Goal: Task Accomplishment & Management: Manage account settings

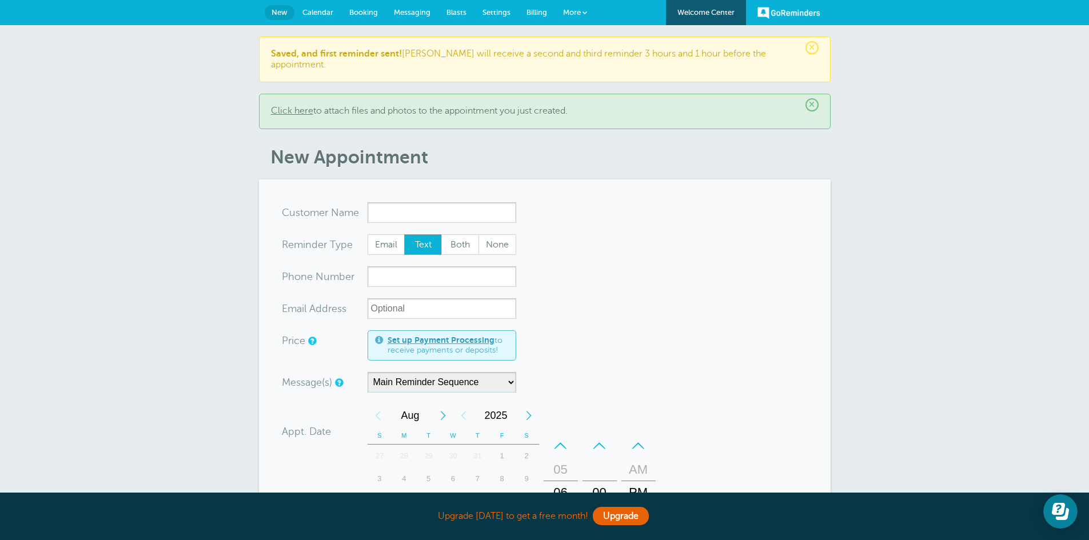
click at [500, 14] on span "Settings" at bounding box center [496, 12] width 28 height 9
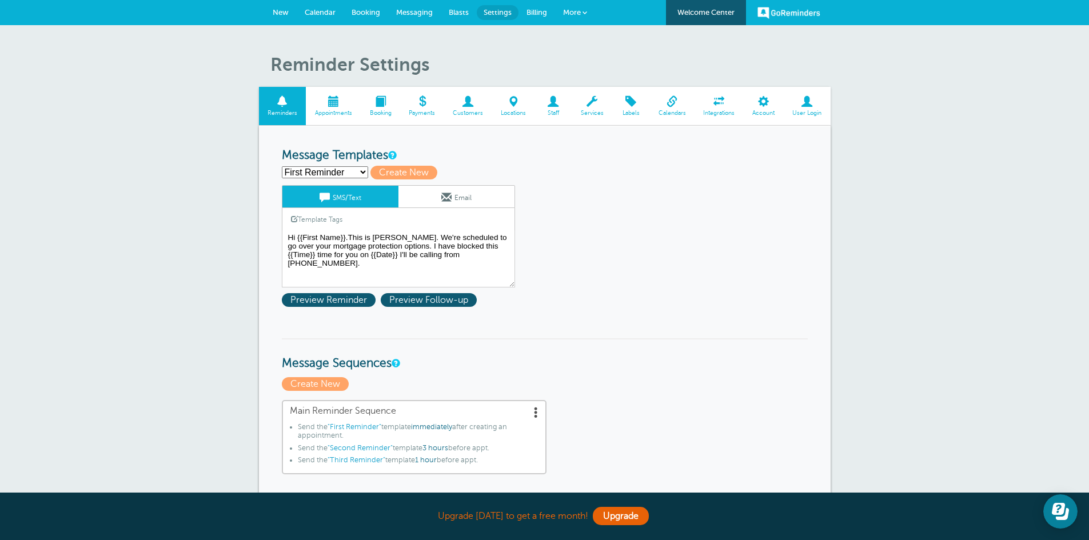
click at [583, 15] on span at bounding box center [584, 12] width 5 height 5
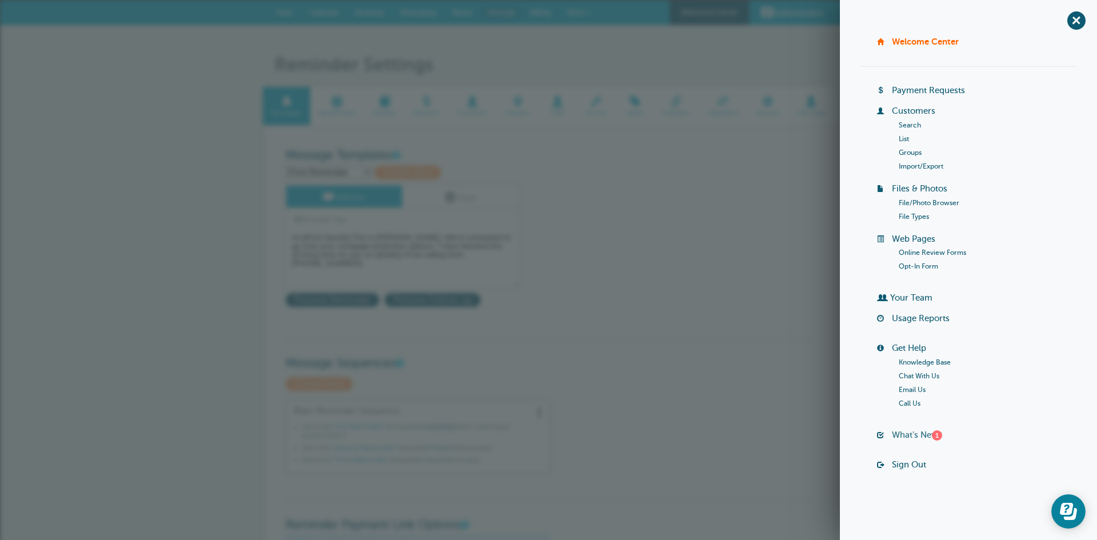
click at [905, 432] on link "What's New? 1" at bounding box center [917, 434] width 50 height 9
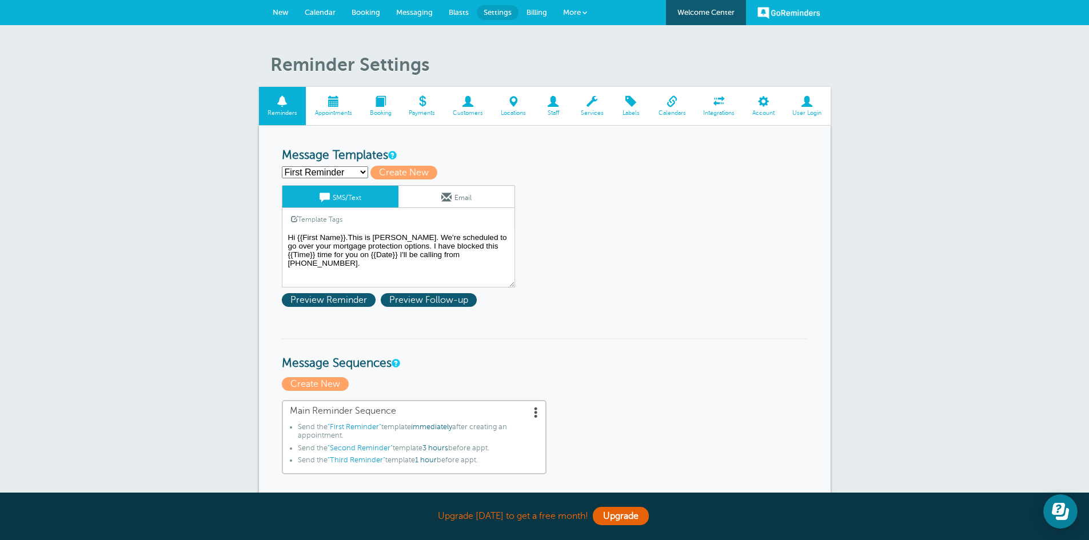
click at [353, 198] on link "SMS/Text" at bounding box center [340, 197] width 116 height 22
click at [362, 173] on select "First Reminder Second Reminder Third Reminder Create new..." at bounding box center [325, 172] width 86 height 12
click at [421, 300] on span "Preview Follow-up" at bounding box center [429, 300] width 96 height 14
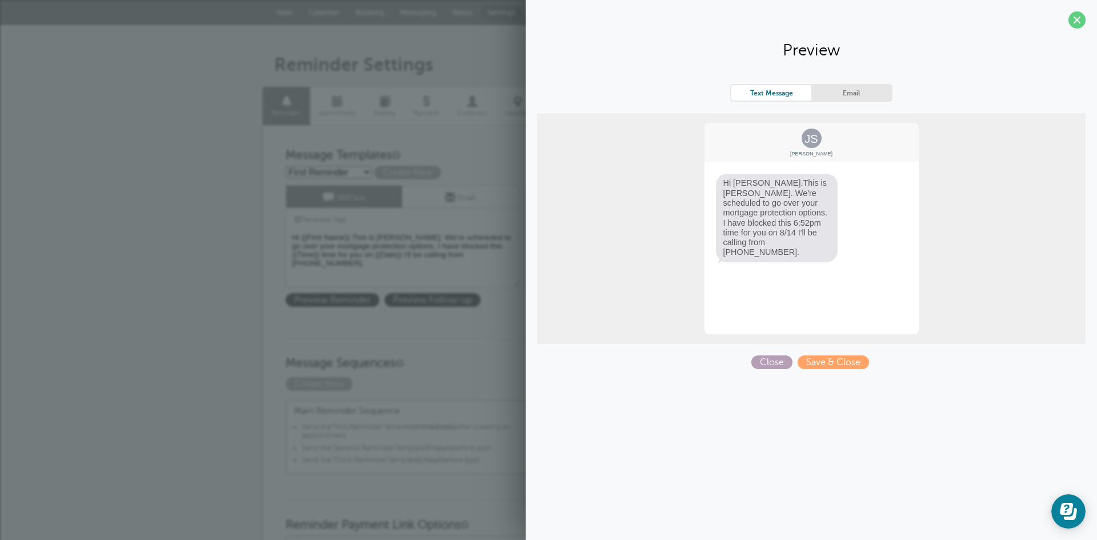
click at [770, 362] on span "Close" at bounding box center [771, 362] width 41 height 14
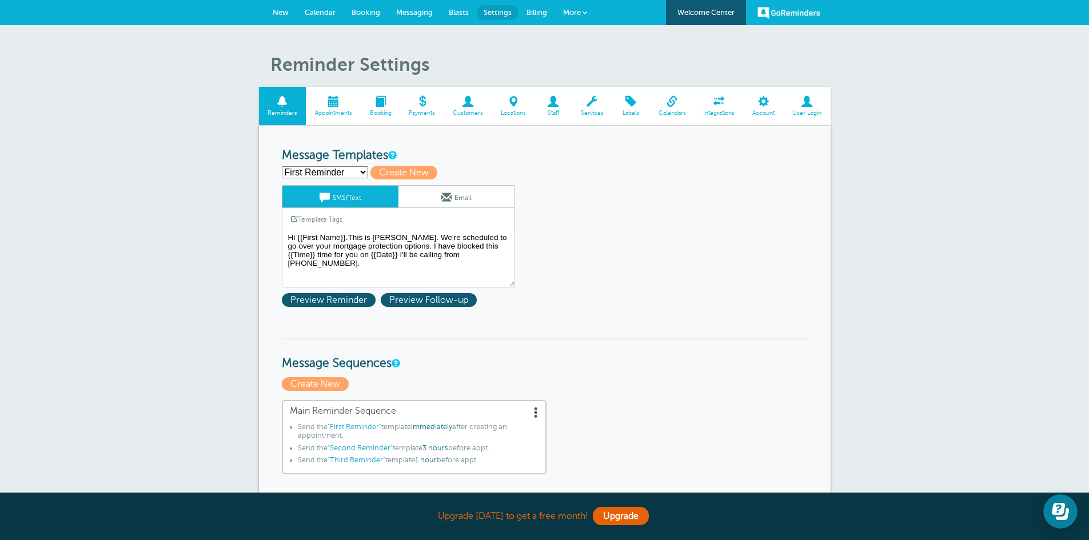
click at [362, 169] on select "First Reminder Second Reminder Third Reminder Create new..." at bounding box center [325, 172] width 86 height 12
select select "159311"
click at [282, 166] on select "First Reminder Second Reminder Third Reminder Create new..." at bounding box center [325, 172] width 86 height 12
type input "Second Reminder"
type textarea "Hi {{First Name}}. We're set for an appointment {{Time}} today. I'll give you a…"
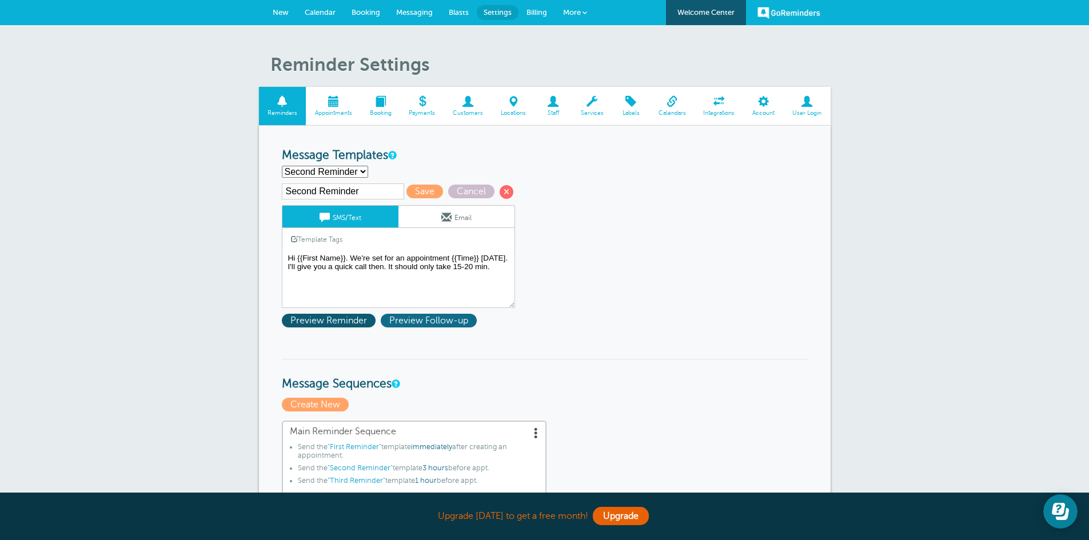
click at [415, 318] on span "Preview Follow-up" at bounding box center [429, 321] width 96 height 14
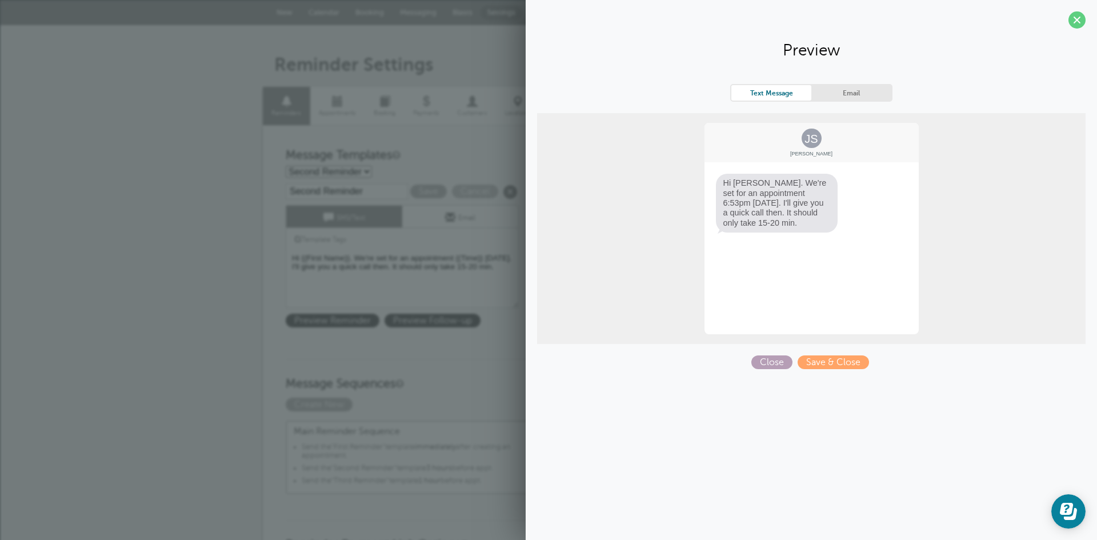
click at [769, 362] on span "Close" at bounding box center [771, 362] width 41 height 14
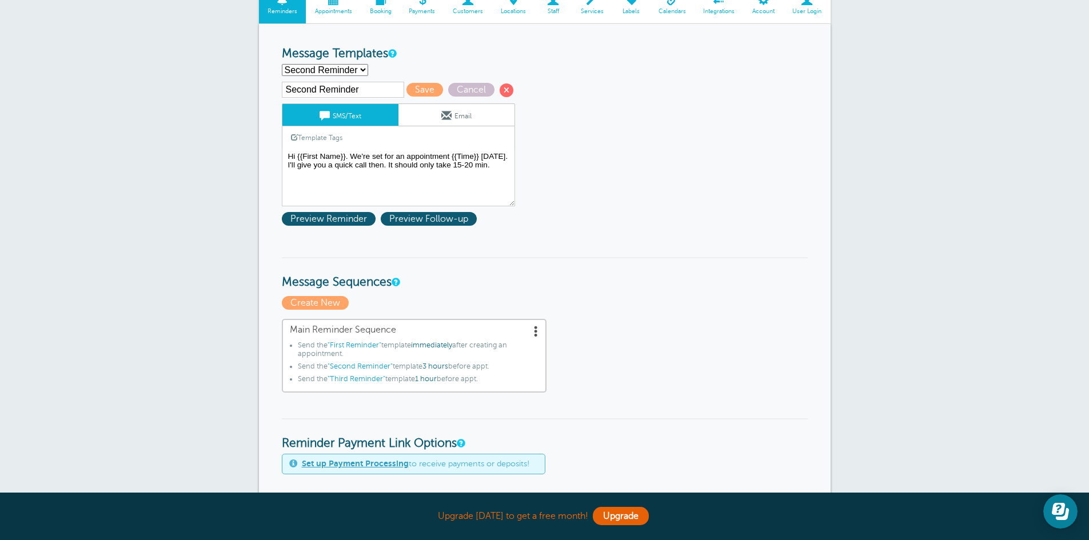
scroll to position [107, 0]
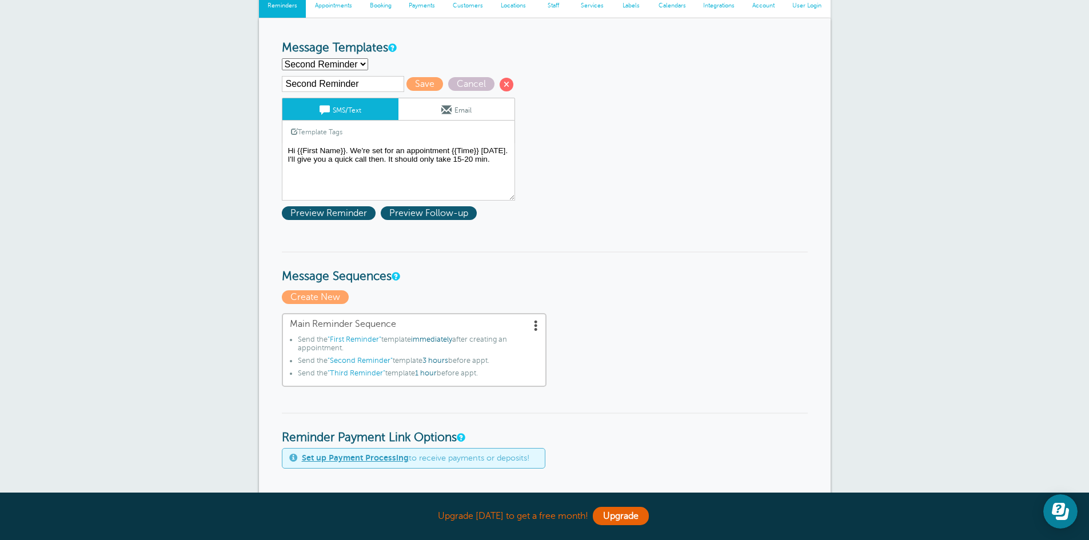
click at [536, 327] on span at bounding box center [535, 324] width 11 height 11
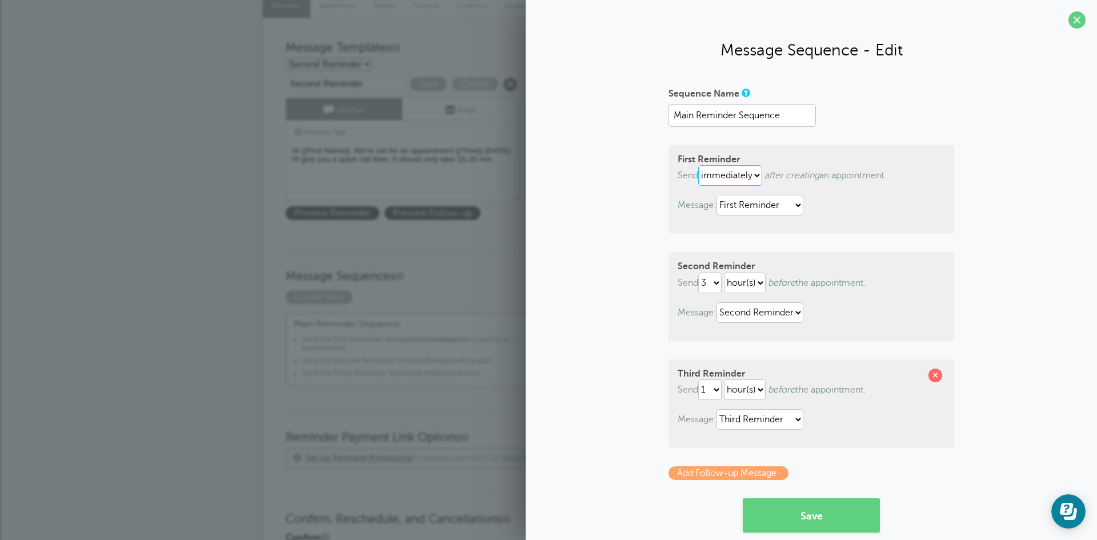
click at [754, 176] on select "immediately 1 2 3 4 5 6 7 8 9 10 11 12 13 14 15 16 17 18 19 20 21 22 23 24 25 2…" at bounding box center [730, 175] width 64 height 21
select select "1"
click at [698, 165] on select "immediately 1 2 3 4 5 6 7 8 9 10 11 12 13 14 15 16 17 18 19 20 21 22 23 24 25 2…" at bounding box center [730, 175] width 64 height 21
click at [754, 177] on select "hour(s) day(s)" at bounding box center [747, 175] width 42 height 21
click at [726, 165] on select "hour(s) day(s)" at bounding box center [747, 175] width 42 height 21
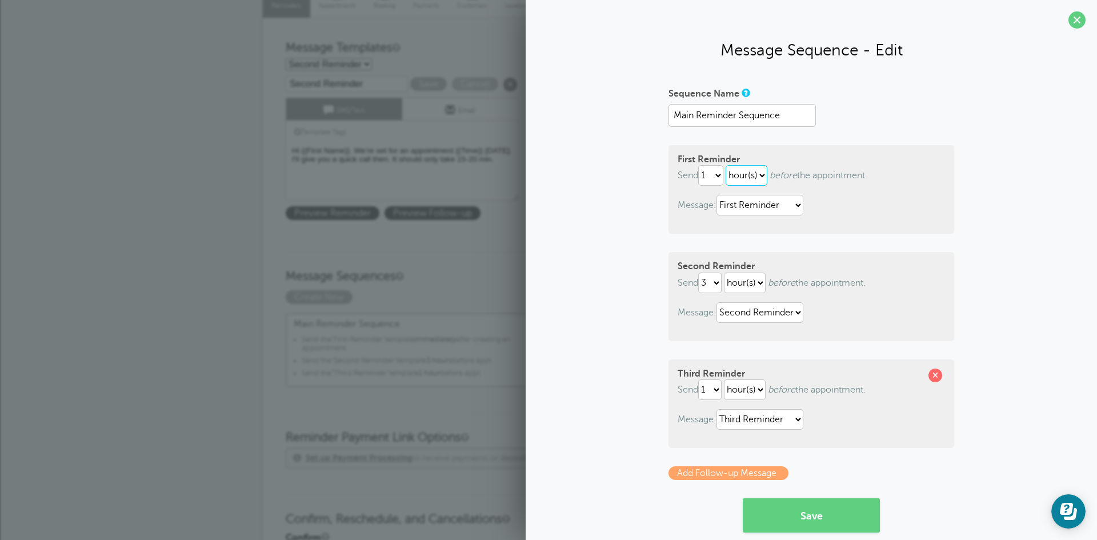
select select "DAY"
click at [715, 179] on select "immediately 1 2 3 4 5 6 7 8 9 10 11 12 13 14 15 16 17 18 19 20 21 22 23 24 25 2…" at bounding box center [710, 175] width 25 height 21
select select "0"
click at [698, 165] on select "immediately 1 2 3 4 5 6 7 8 9 10 11 12 13 14 15 16 17 18 19 20 21 22 23 24 25 2…" at bounding box center [710, 175] width 25 height 21
click at [1069, 21] on span at bounding box center [1077, 19] width 17 height 17
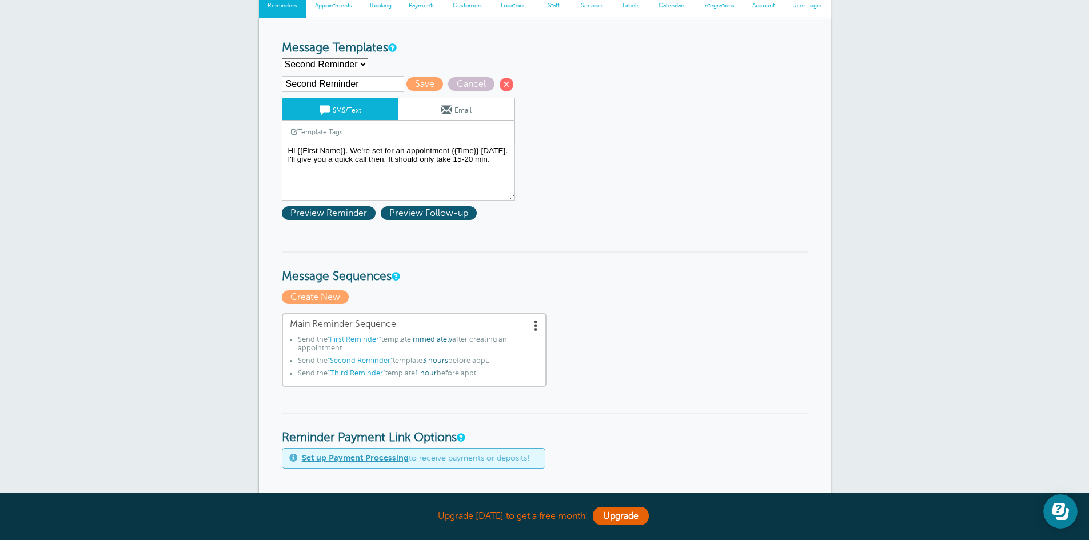
click at [361, 65] on select "First Reminder Second Reminder Third Reminder Create new..." at bounding box center [325, 64] width 86 height 12
select select "159309"
click at [282, 58] on select "First Reminder Second Reminder Third Reminder Create new..." at bounding box center [325, 64] width 86 height 12
type input "First Reminder"
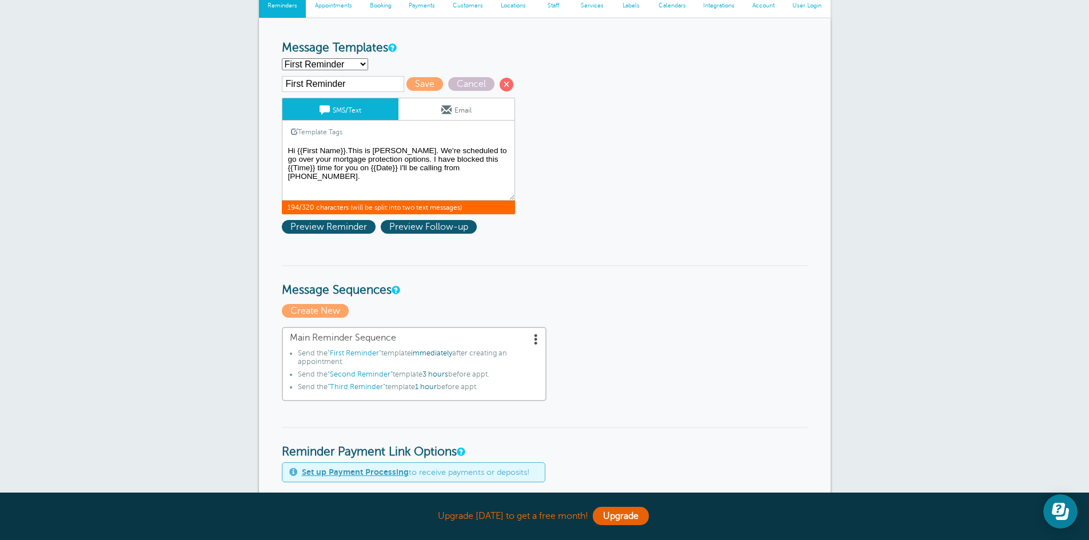
click at [431, 160] on textarea "Hi {{First Name}}.This is Jennifer McKinney. We're scheduled to go over your mo…" at bounding box center [398, 171] width 233 height 57
type textarea "Hi {{First Name}}.This is [PERSON_NAME]. You're confirmed to go over your mortg…"
click at [422, 84] on span "Save" at bounding box center [424, 84] width 37 height 14
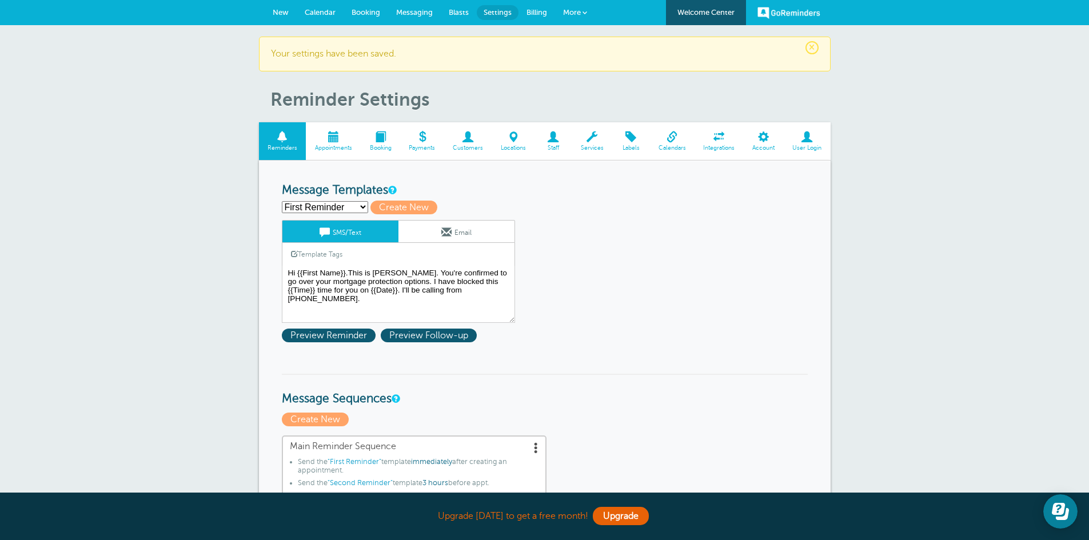
click at [361, 206] on select "First Reminder Second Reminder Third Reminder Create new..." at bounding box center [325, 207] width 86 height 12
select select "159311"
click at [282, 201] on select "First Reminder Second Reminder Third Reminder Create new..." at bounding box center [325, 207] width 86 height 12
type input "Second Reminder"
type textarea "Hi {{First Name}}. We're set for an appointment {{Time}} today. I'll give you a…"
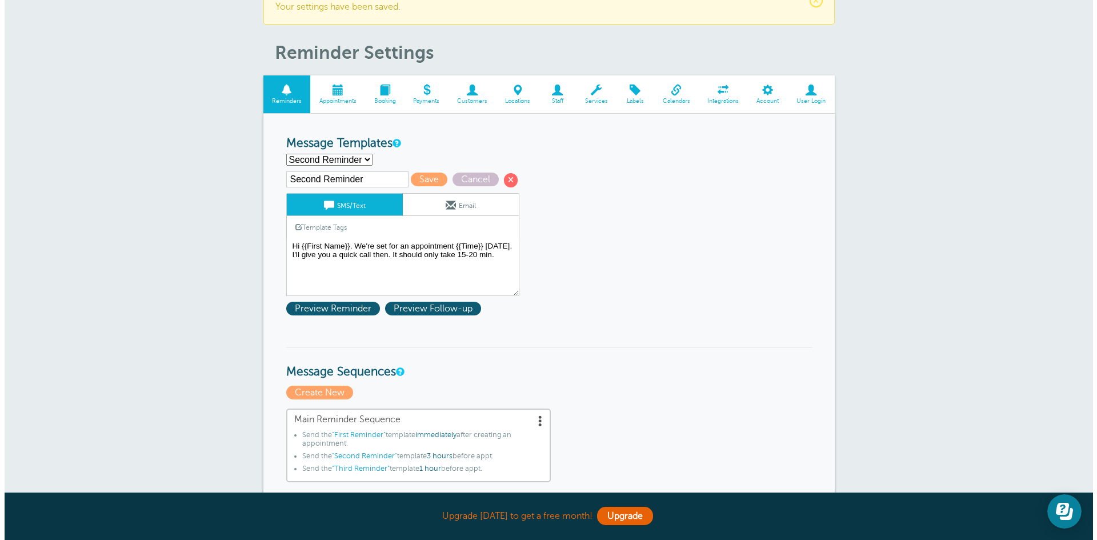
scroll to position [46, 0]
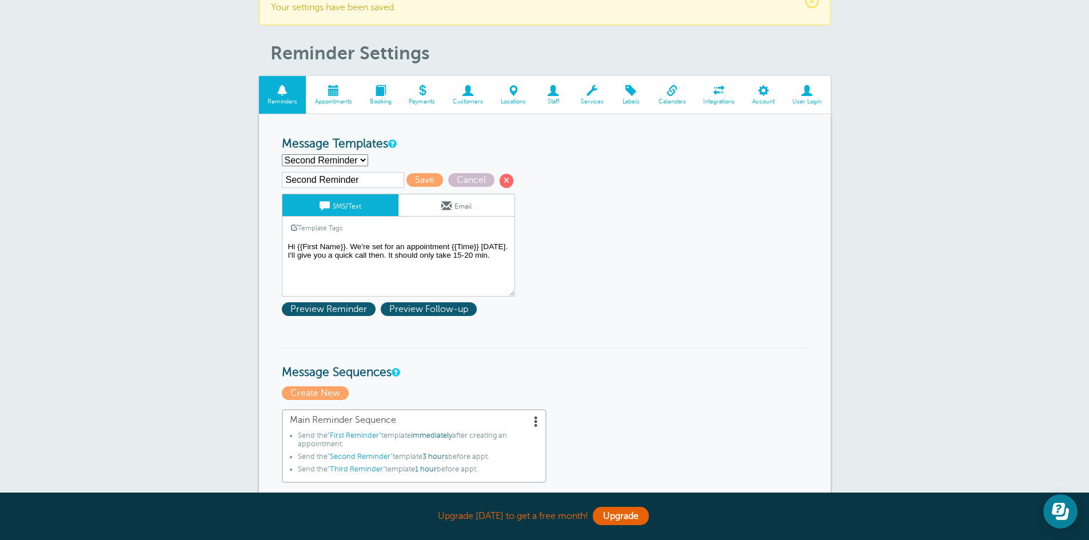
click at [534, 417] on span at bounding box center [535, 420] width 11 height 11
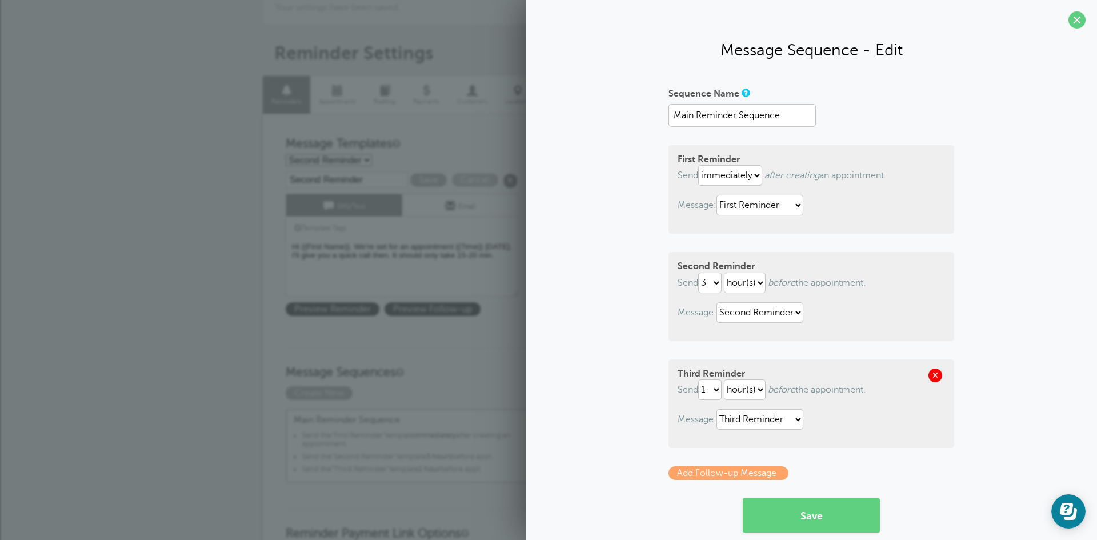
click at [929, 377] on span at bounding box center [936, 376] width 14 height 14
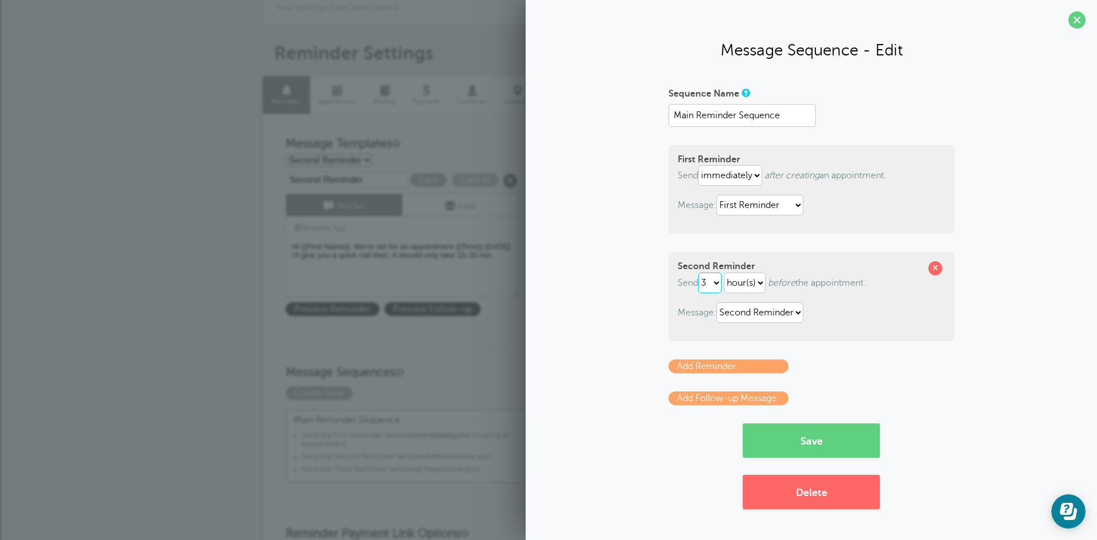
click at [719, 282] on select "1 2 3 4 5 6 7 8 9 10 11 12 13 14 15 16 17 18 19 20 21 22 23 24 25 26 27 28 29 30" at bounding box center [709, 283] width 23 height 21
select select "1"
click at [701, 273] on select "1 2 3 4 5 6 7 8 9 10 11 12 13 14 15 16 17 18 19 20 21 22 23 24 25 26 27 28 29 30" at bounding box center [709, 283] width 23 height 21
click at [777, 442] on button "Save" at bounding box center [811, 440] width 137 height 34
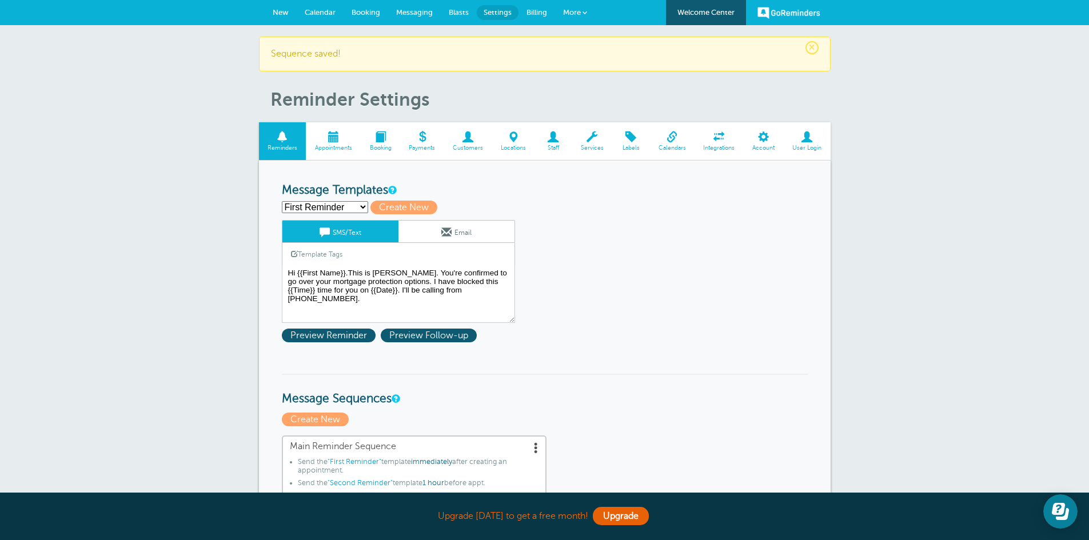
click at [364, 205] on select "First Reminder Second Reminder Third Reminder Create new..." at bounding box center [325, 207] width 86 height 12
select select "159311"
click at [282, 201] on select "First Reminder Second Reminder Third Reminder Create new..." at bounding box center [325, 207] width 86 height 12
type input "Second Reminder"
type textarea "Hi {{First Name}}. We're set for an appointment {{Time}} today. I'll give you a…"
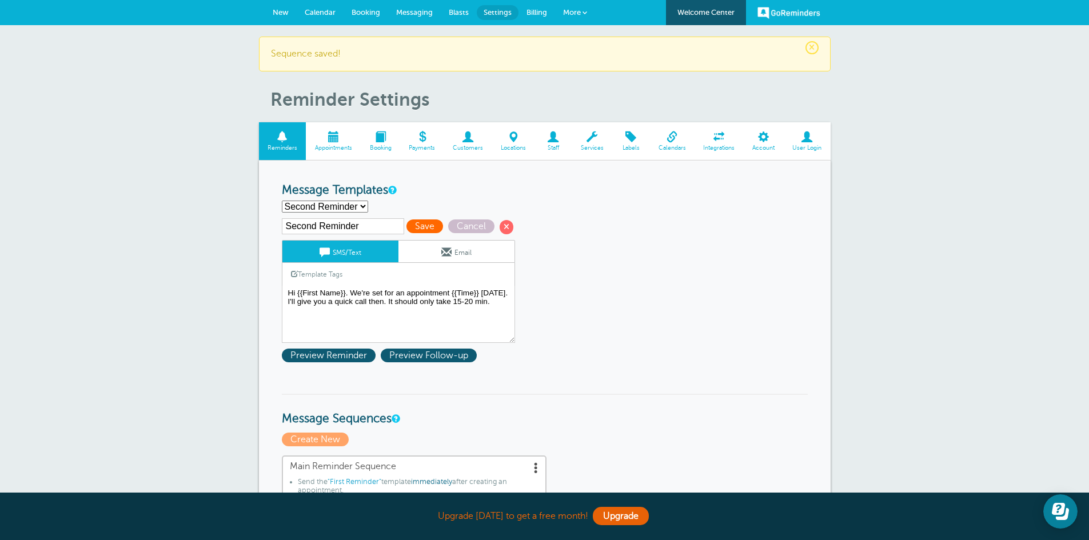
click at [423, 227] on span "Save" at bounding box center [424, 226] width 37 height 14
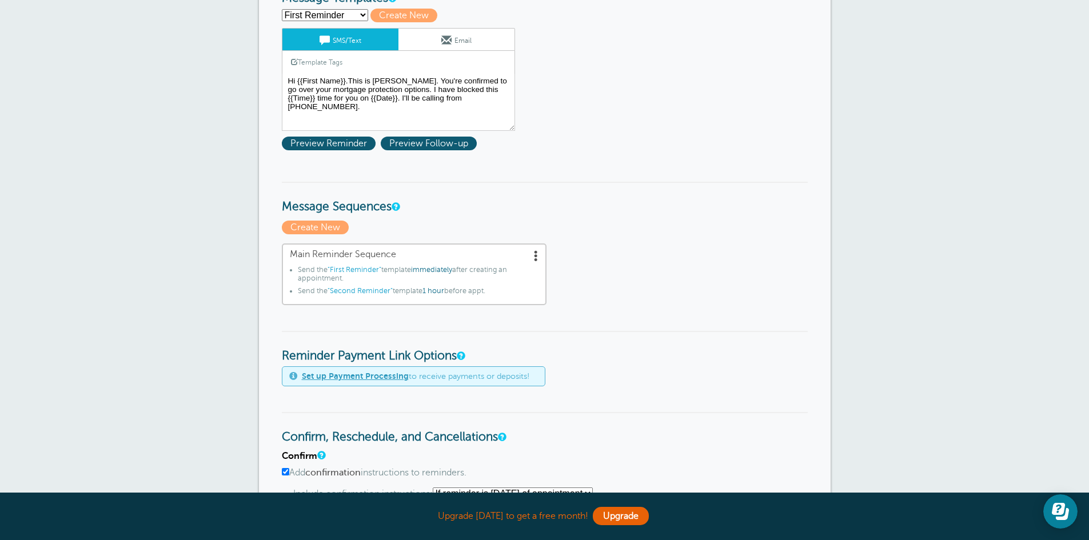
scroll to position [193, 0]
click at [213, 285] on div "× Your settings have been saved. Reminder Settings Reminders Appointments Booki…" at bounding box center [544, 502] width 1089 height 1338
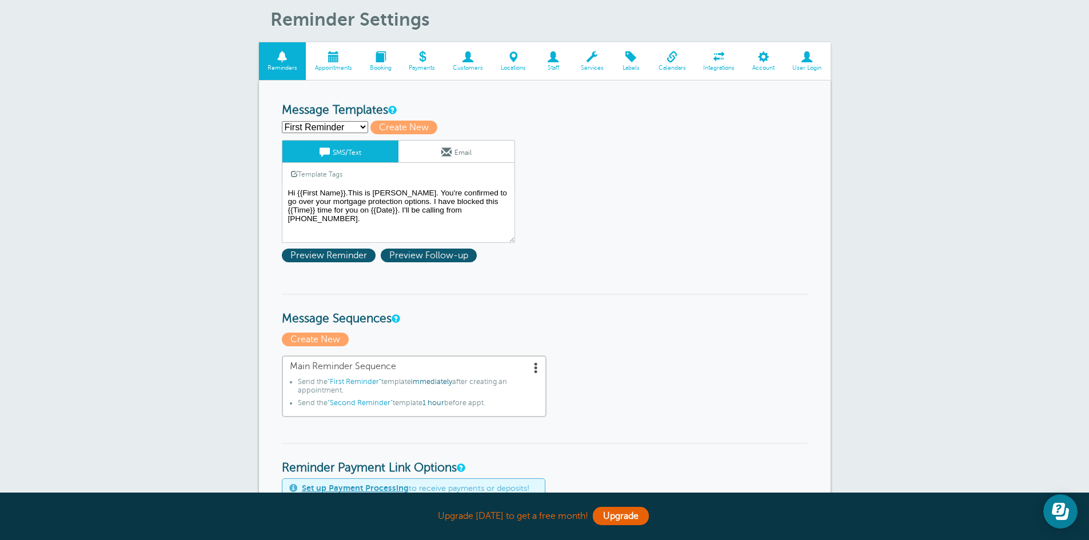
scroll to position [79, 0]
